Goal: Register for event/course

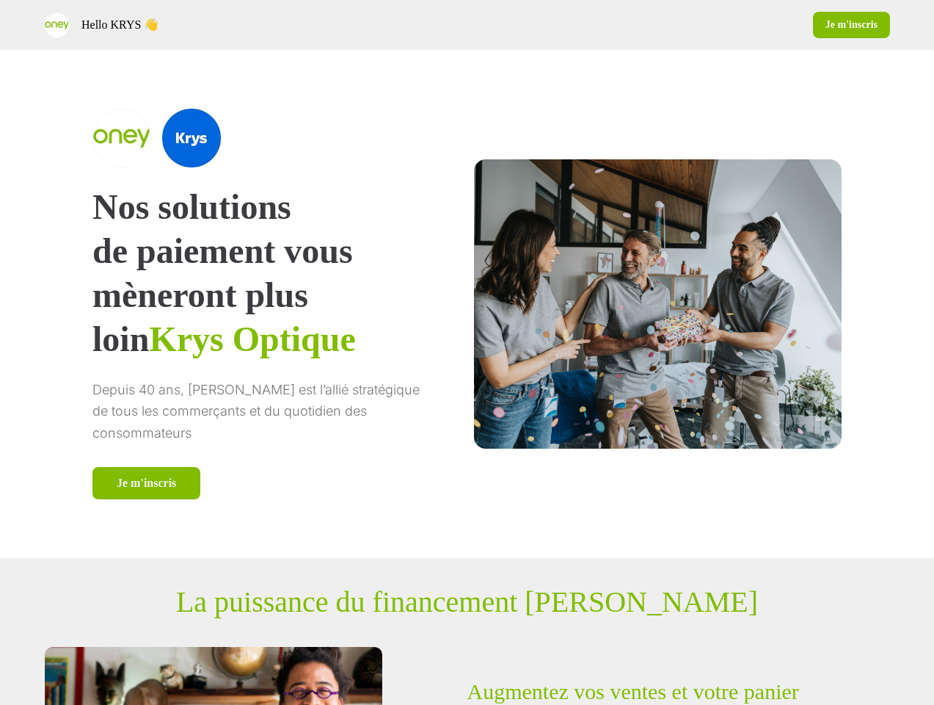
click at [467, 25] on div "Hello [PERSON_NAME] 👋 Je m'inscris" at bounding box center [467, 25] width 934 height 50
click at [253, 25] on div "Hello KRYS 👋" at bounding box center [253, 25] width 418 height 26
click at [682, 25] on div "Je m'inscris" at bounding box center [682, 25] width 418 height 26
click at [467, 304] on div "Nos solutions de paiement vous mèneront plus loin Krys Optique Depuis 40 ans, […" at bounding box center [467, 304] width 838 height 508
click at [282, 304] on p "mèneront plus loin Krys Optique" at bounding box center [262, 317] width 341 height 88
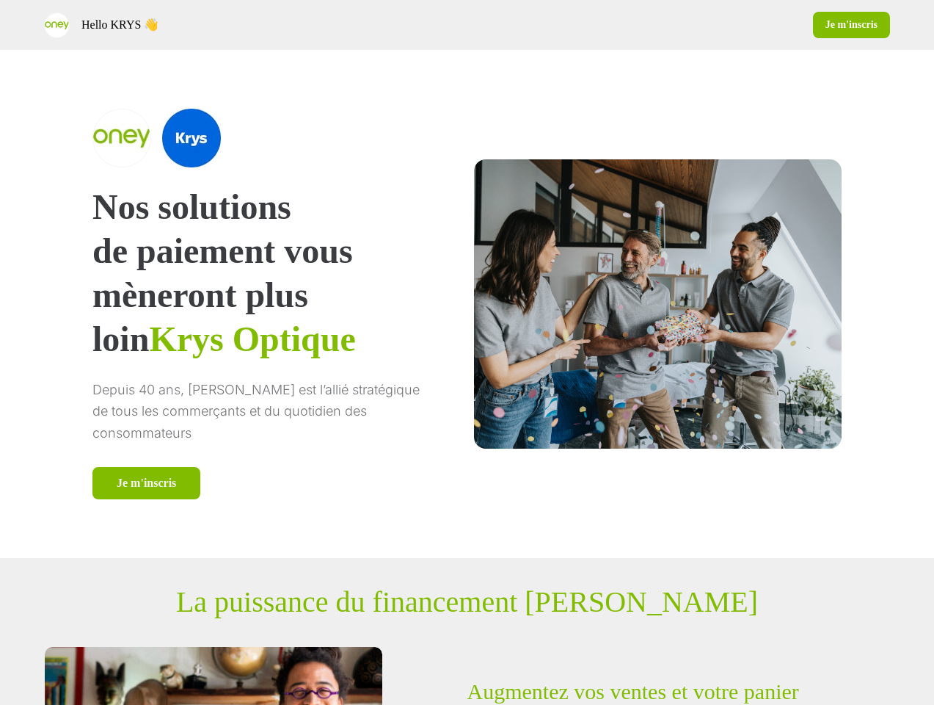
click at [282, 138] on div at bounding box center [262, 138] width 341 height 59
click at [282, 483] on div "Je m'inscris" at bounding box center [262, 483] width 341 height 32
click at [640, 303] on div at bounding box center [658, 303] width 368 height 288
click at [467, 602] on p "La puissance du financement [PERSON_NAME]" at bounding box center [467, 601] width 582 height 34
